Goal: Task Accomplishment & Management: Manage account settings

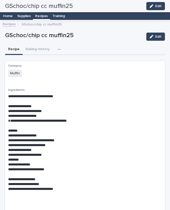
scroll to position [264, 0]
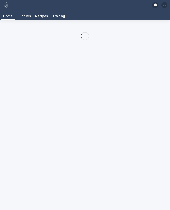
scroll to position [8, 0]
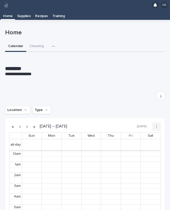
scroll to position [64, 0]
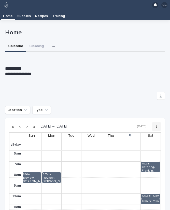
click at [52, 45] on icon "button" at bounding box center [53, 47] width 3 height 4
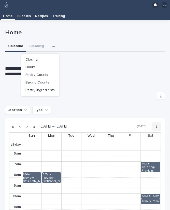
click at [42, 10] on p "Recipes" at bounding box center [41, 14] width 13 height 8
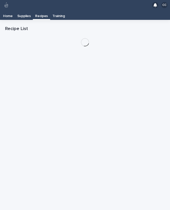
click at [30, 10] on p "Supplies" at bounding box center [24, 14] width 14 height 8
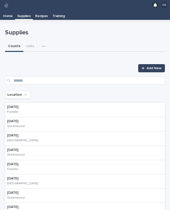
click at [28, 41] on button "Lists" at bounding box center [30, 46] width 14 height 11
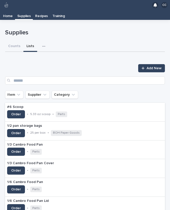
click at [9, 41] on button "Counts" at bounding box center [14, 46] width 18 height 11
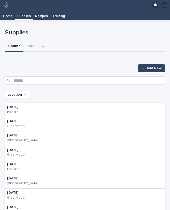
click at [47, 41] on button "button" at bounding box center [44, 46] width 11 height 10
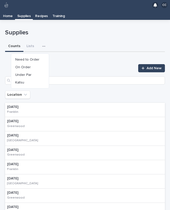
click at [29, 65] on span "On Order" at bounding box center [23, 67] width 16 height 4
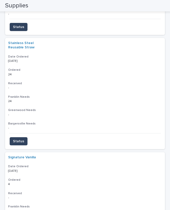
scroll to position [1505, 0]
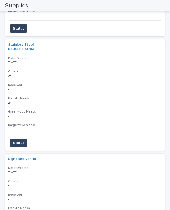
click at [20, 140] on span "Status" at bounding box center [18, 142] width 11 height 5
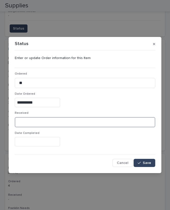
click at [44, 124] on input at bounding box center [85, 122] width 141 height 10
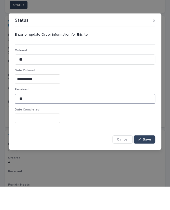
type input "**"
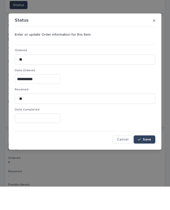
click at [37, 137] on input "text" at bounding box center [37, 141] width 45 height 9
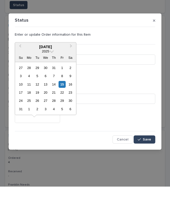
click at [62, 104] on div "15" at bounding box center [62, 107] width 7 height 7
type input "**********"
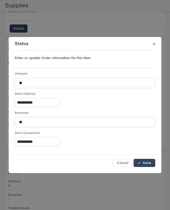
click at [149, 163] on span "Save" at bounding box center [147, 163] width 8 height 4
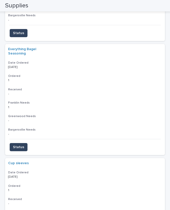
scroll to position [833, 0]
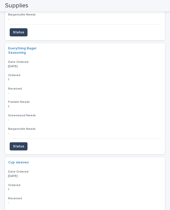
click at [19, 144] on span "Status" at bounding box center [18, 146] width 11 height 5
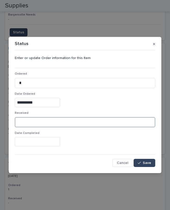
click at [40, 122] on input at bounding box center [85, 122] width 141 height 10
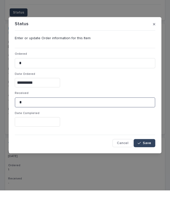
type input "*"
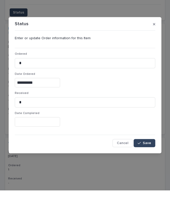
click at [34, 137] on input "text" at bounding box center [37, 141] width 45 height 9
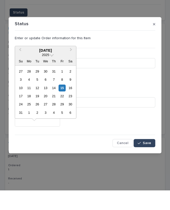
click at [62, 104] on div "15" at bounding box center [62, 107] width 7 height 7
type input "**********"
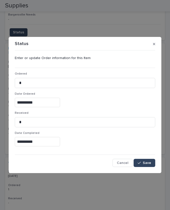
click at [149, 165] on span "Save" at bounding box center [147, 163] width 8 height 4
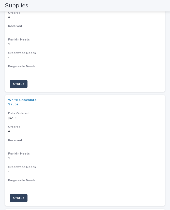
scroll to position [1222, 0]
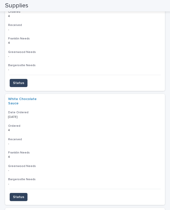
click at [18, 195] on span "Status" at bounding box center [18, 197] width 11 height 5
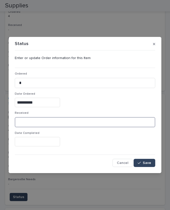
click at [40, 125] on input at bounding box center [85, 122] width 141 height 10
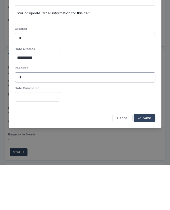
type input "*"
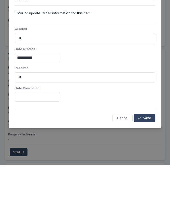
click at [39, 137] on input "text" at bounding box center [37, 141] width 45 height 9
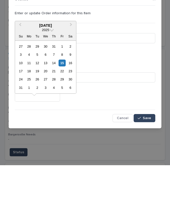
click at [64, 104] on div "15" at bounding box center [62, 107] width 7 height 7
type input "**********"
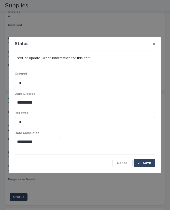
click at [148, 162] on span "Save" at bounding box center [147, 163] width 8 height 4
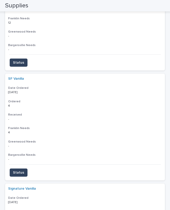
scroll to position [1132, 0]
click at [22, 170] on span "Status" at bounding box center [18, 172] width 11 height 5
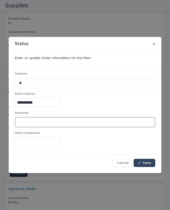
click at [116, 122] on input at bounding box center [85, 122] width 141 height 10
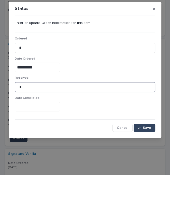
type input "*"
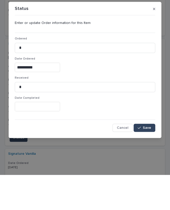
click at [47, 137] on input "text" at bounding box center [37, 141] width 45 height 9
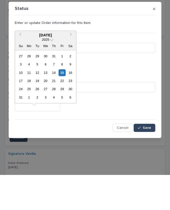
click at [64, 104] on div "15" at bounding box center [62, 107] width 7 height 7
type input "**********"
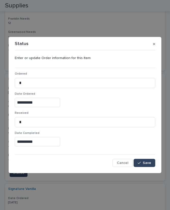
click at [146, 161] on button "Save" at bounding box center [145, 163] width 22 height 8
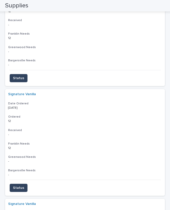
scroll to position [1007, 0]
click at [18, 185] on span "Status" at bounding box center [18, 187] width 11 height 5
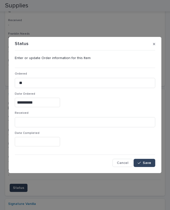
click at [151, 44] on button "button" at bounding box center [154, 44] width 6 height 8
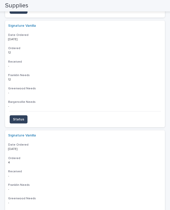
scroll to position [1075, 0]
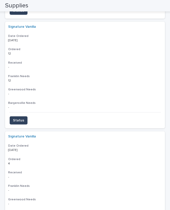
click at [18, 118] on span "Status" at bounding box center [18, 120] width 11 height 5
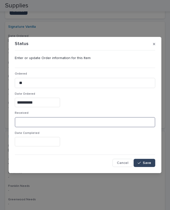
click at [41, 127] on input at bounding box center [85, 122] width 141 height 10
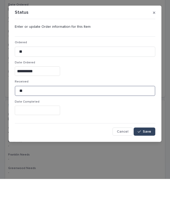
type input "**"
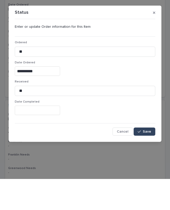
click at [43, 137] on input "text" at bounding box center [37, 141] width 45 height 9
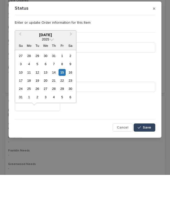
click at [61, 104] on div "15" at bounding box center [62, 107] width 7 height 7
type input "**********"
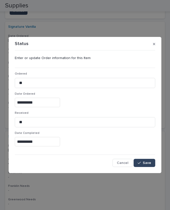
click at [152, 162] on button "Save" at bounding box center [145, 163] width 22 height 8
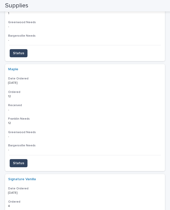
scroll to position [929, 0]
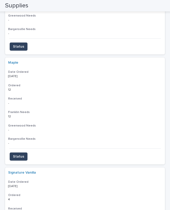
click at [21, 154] on span "Status" at bounding box center [18, 156] width 11 height 5
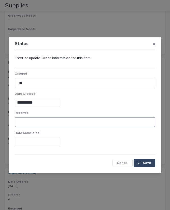
click at [39, 122] on input at bounding box center [85, 122] width 141 height 10
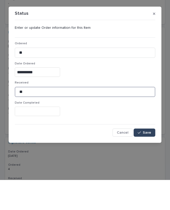
type input "**"
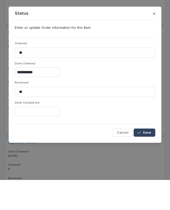
click at [44, 137] on input "text" at bounding box center [37, 141] width 45 height 9
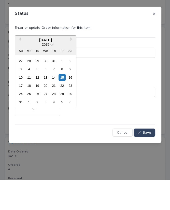
click at [57, 104] on div "14" at bounding box center [53, 107] width 7 height 7
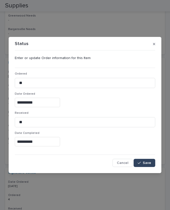
click at [43, 137] on input "**********" at bounding box center [37, 141] width 45 height 9
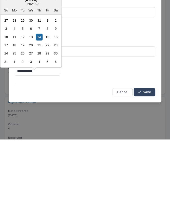
click at [50, 104] on div "15" at bounding box center [47, 107] width 7 height 7
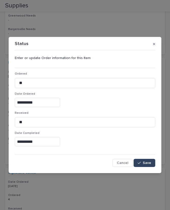
type input "**********"
click at [146, 161] on span "Save" at bounding box center [147, 163] width 8 height 4
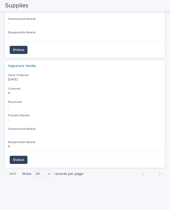
scroll to position [53, 0]
